Goal: Navigation & Orientation: Find specific page/section

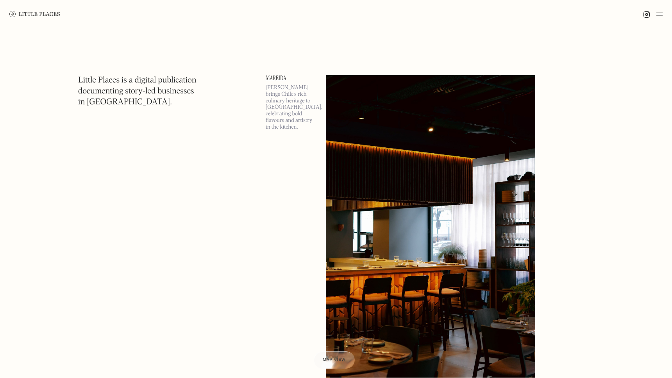
click at [402, 138] on img at bounding box center [430, 226] width 209 height 302
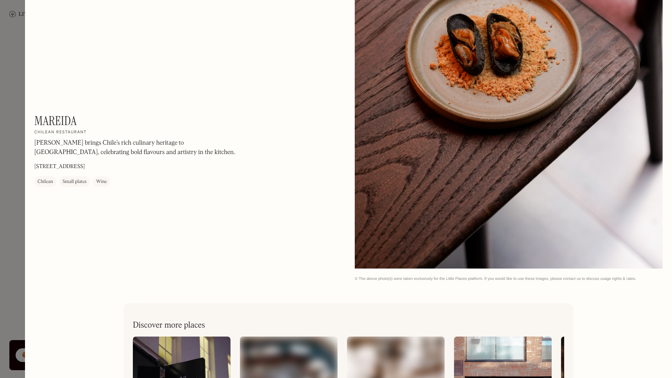
scroll to position [1396, 0]
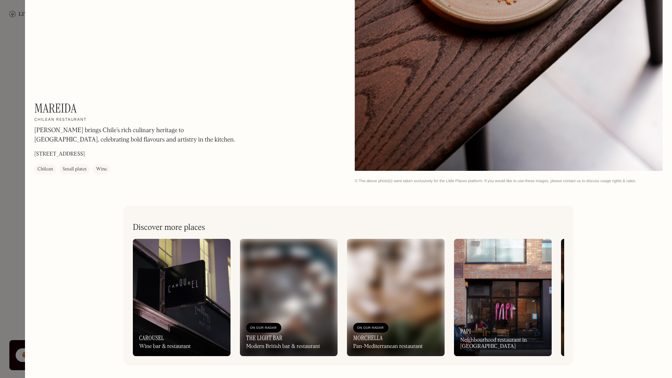
click at [194, 287] on img at bounding box center [182, 297] width 98 height 117
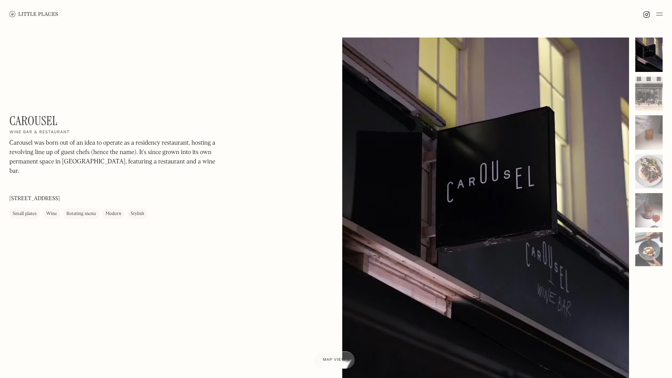
scroll to position [157, 0]
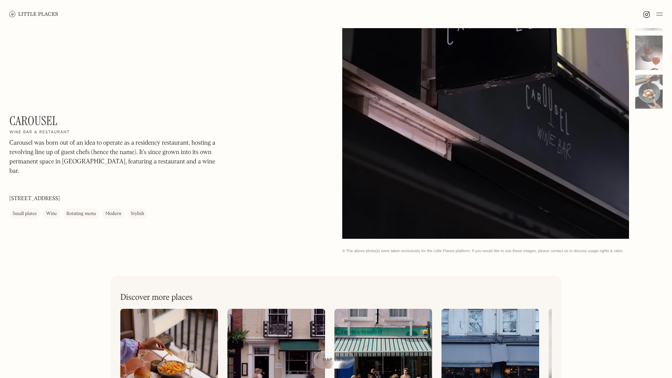
click at [37, 13] on img at bounding box center [33, 14] width 49 height 6
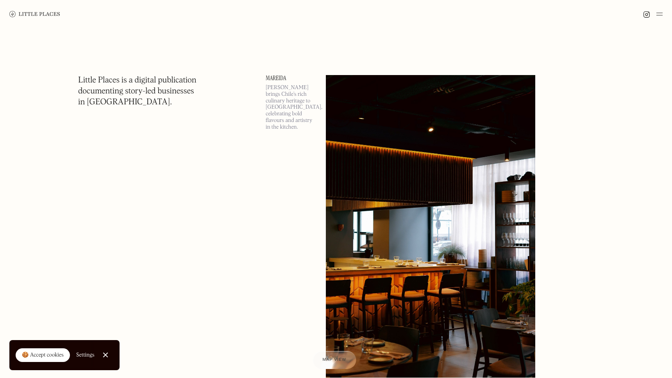
click at [335, 362] on div "Map view" at bounding box center [334, 360] width 24 height 8
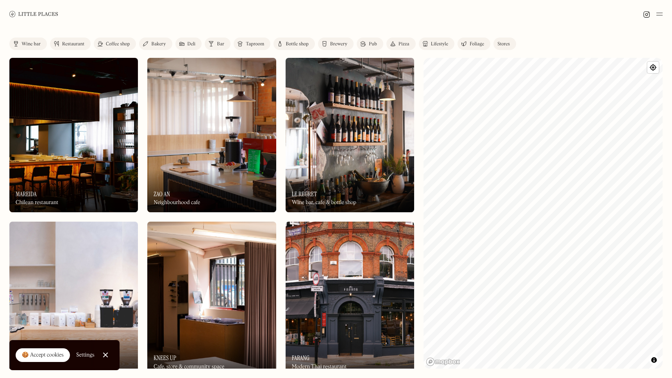
click at [122, 46] on div "Coffee shop" at bounding box center [118, 44] width 24 height 5
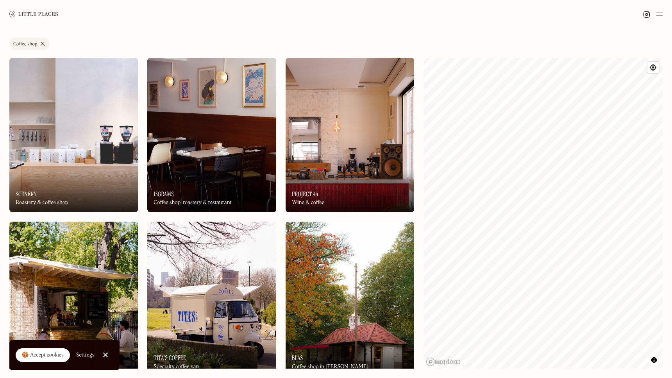
click at [106, 357] on link "Close Cookie Popup" at bounding box center [106, 355] width 16 height 16
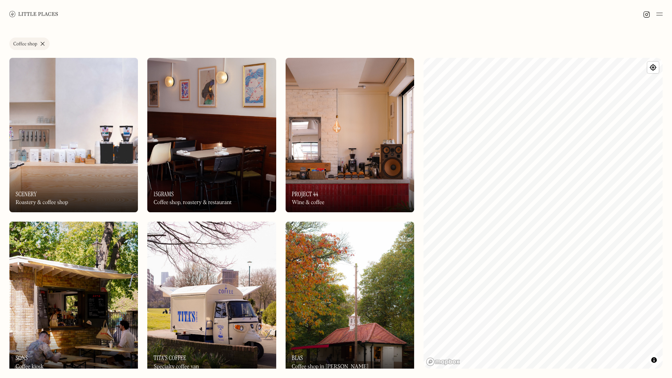
click at [216, 158] on img at bounding box center [211, 135] width 128 height 154
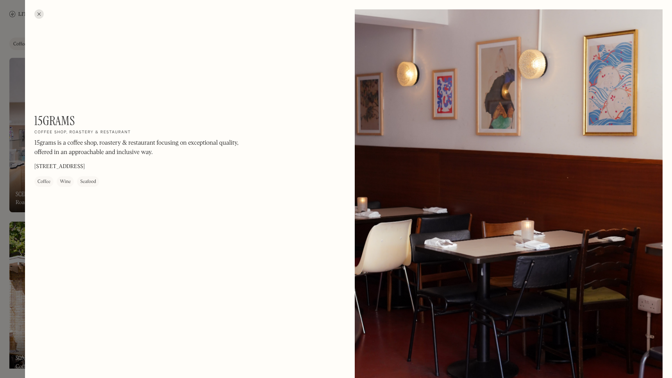
click at [40, 16] on div at bounding box center [38, 13] width 9 height 9
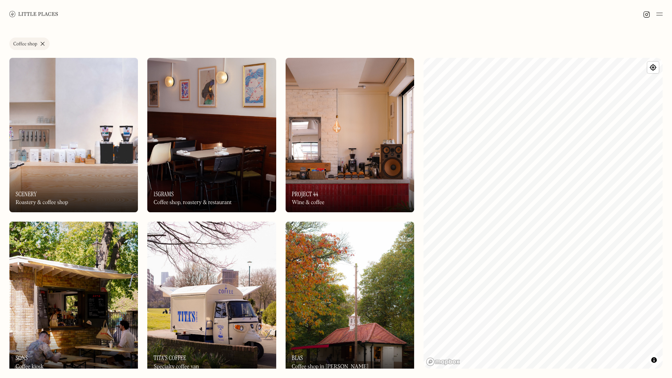
click at [39, 15] on img at bounding box center [33, 14] width 49 height 6
click at [42, 43] on link "Coffee shop" at bounding box center [29, 43] width 40 height 12
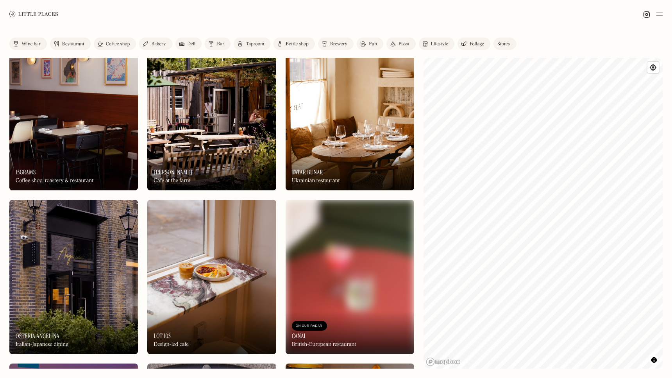
scroll to position [350, 0]
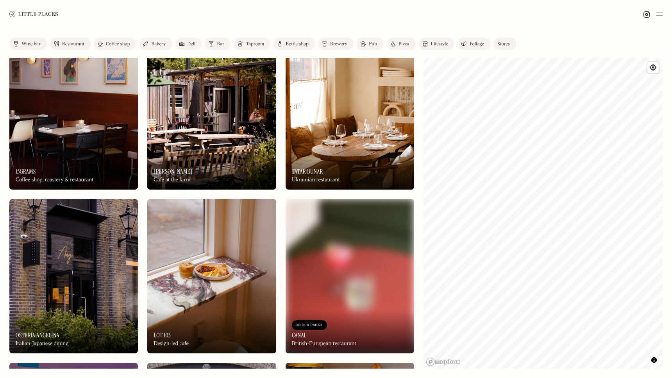
click at [157, 45] on div "Bakery" at bounding box center [158, 44] width 14 height 5
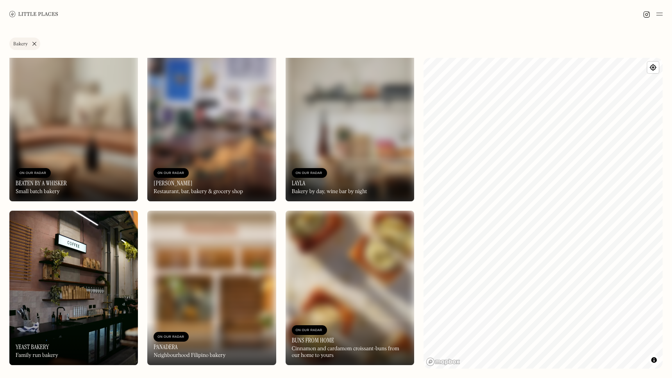
scroll to position [1425, 0]
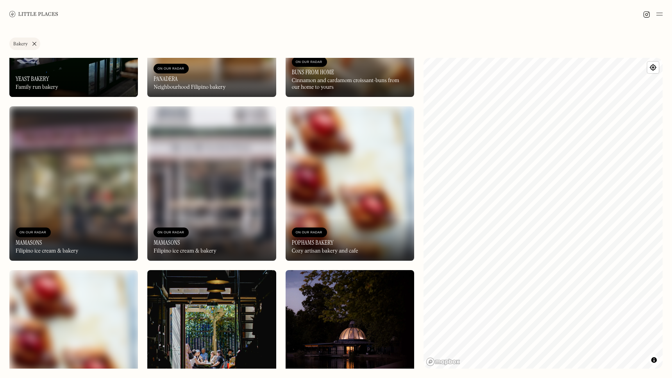
click at [320, 167] on img at bounding box center [349, 183] width 128 height 154
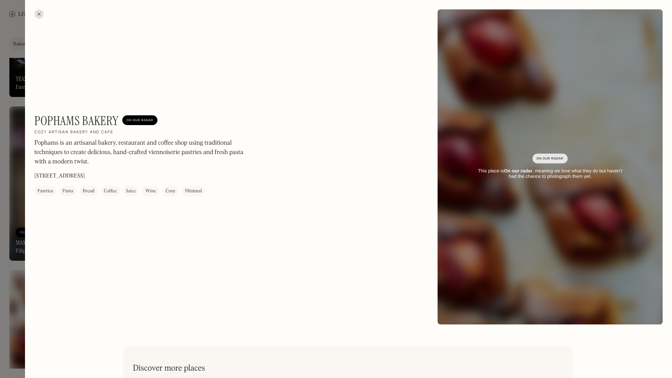
click at [41, 14] on div at bounding box center [38, 13] width 9 height 9
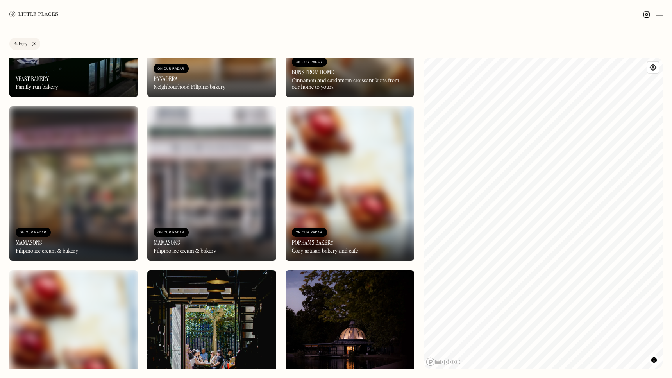
click at [34, 40] on link "Bakery" at bounding box center [24, 43] width 31 height 12
